Goal: Task Accomplishment & Management: Use online tool/utility

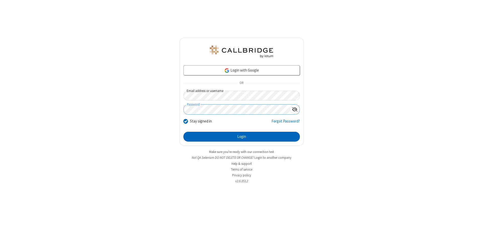
click at [242, 136] on button "Login" at bounding box center [242, 137] width 117 height 10
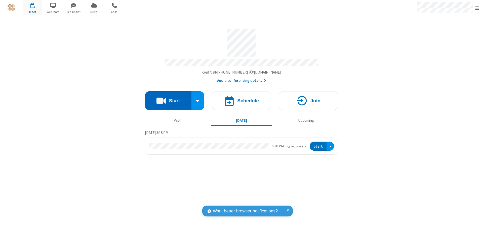
click at [168, 99] on button "Start" at bounding box center [168, 100] width 47 height 19
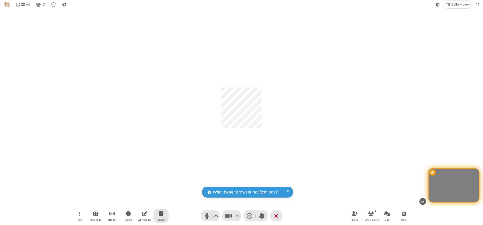
click at [161, 213] on span "Start sharing" at bounding box center [161, 213] width 5 height 6
click at [141, 201] on span "Share my screen" at bounding box center [141, 201] width 6 height 4
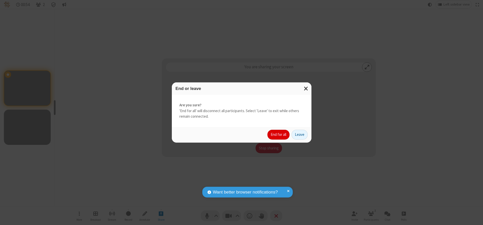
click at [279, 134] on button "End for all" at bounding box center [279, 135] width 22 height 10
